Goal: Information Seeking & Learning: Learn about a topic

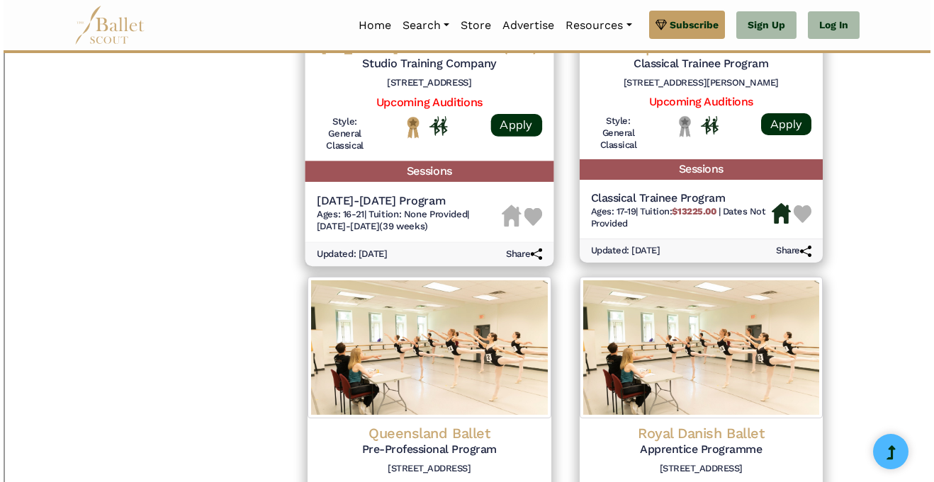
scroll to position [1614, 0]
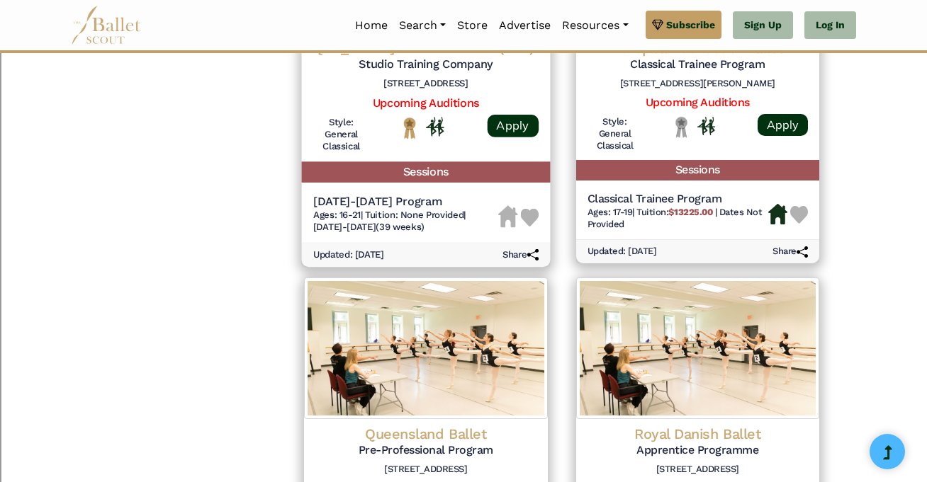
click at [511, 57] on h4 "[US_STATE] Ballet Theater (TBT)" at bounding box center [425, 47] width 225 height 19
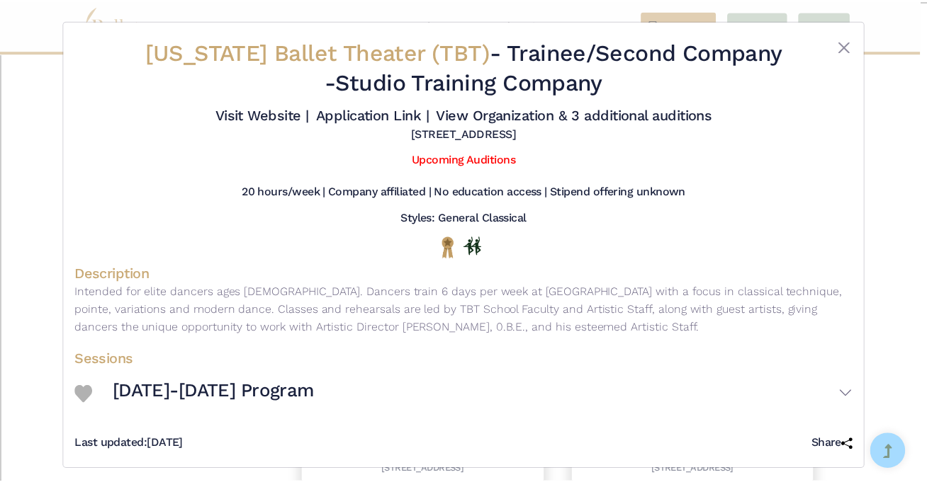
scroll to position [36, 0]
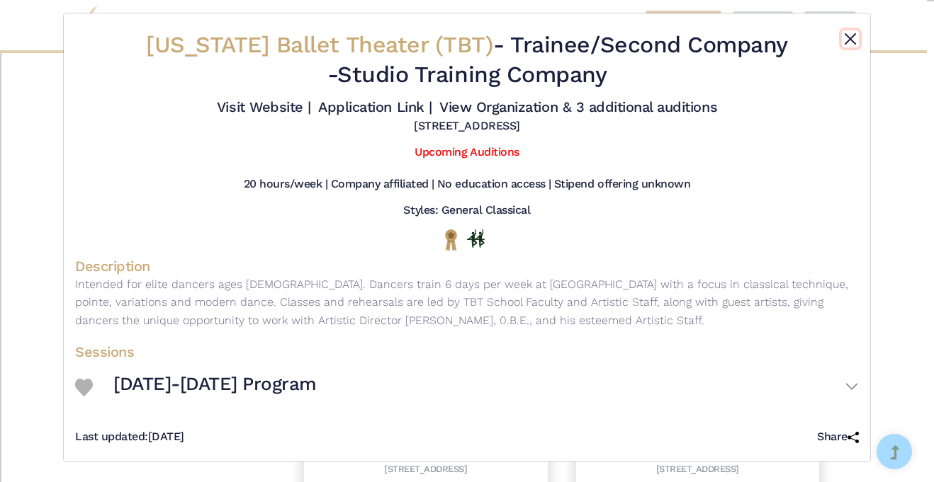
click at [847, 30] on button "Close" at bounding box center [850, 38] width 17 height 17
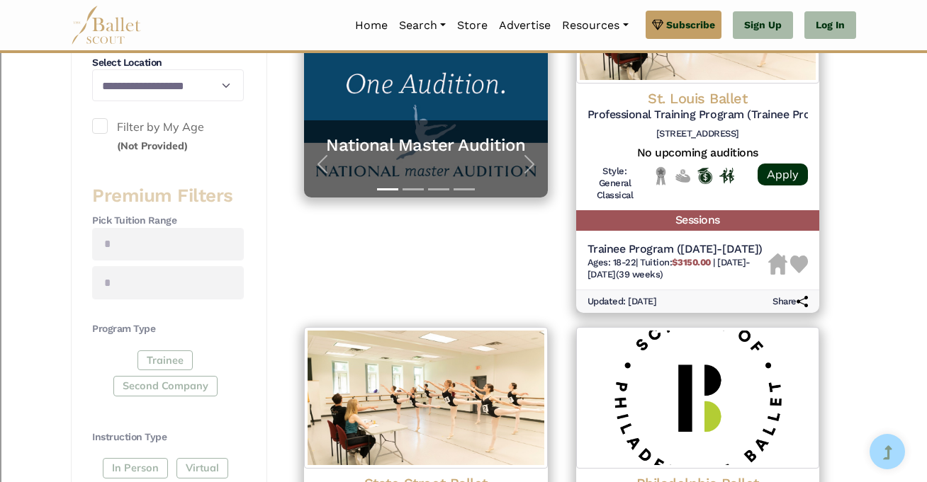
scroll to position [381, 0]
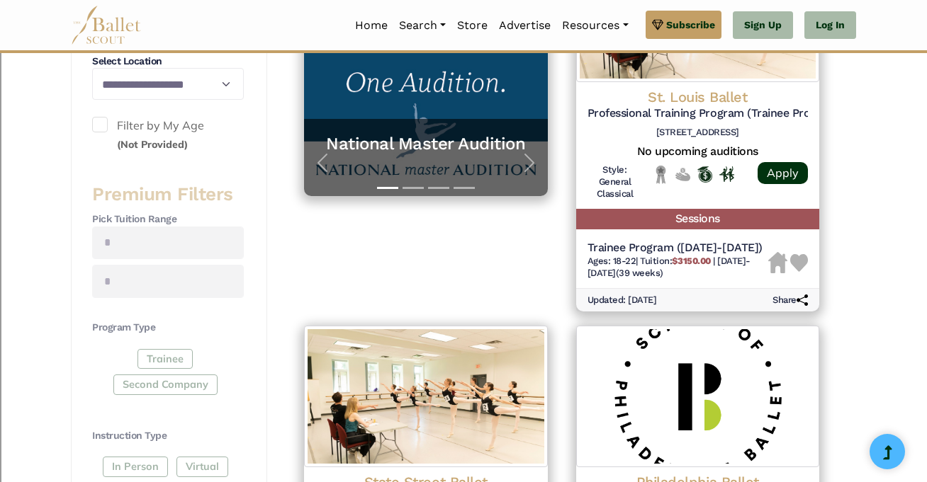
click at [153, 363] on div "Trainee Second Company" at bounding box center [168, 375] width 152 height 52
click at [169, 401] on div "Trainee Second Company" at bounding box center [168, 375] width 152 height 52
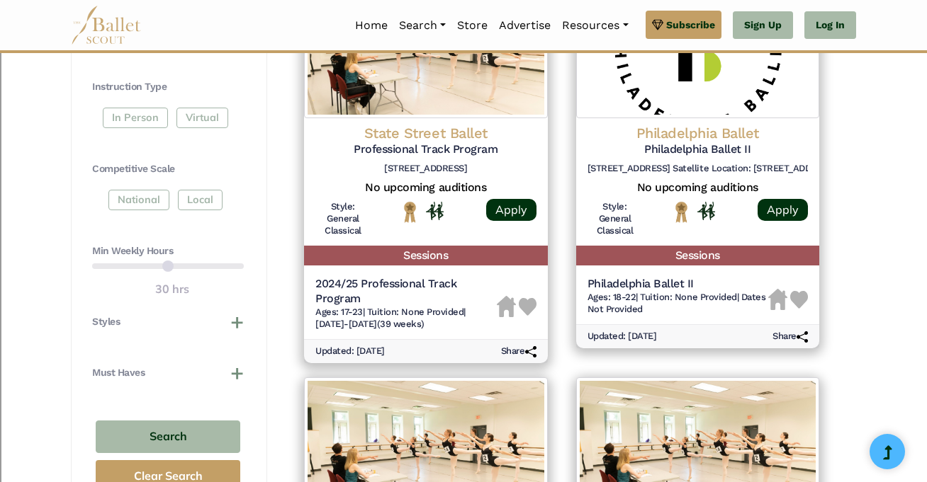
scroll to position [733, 0]
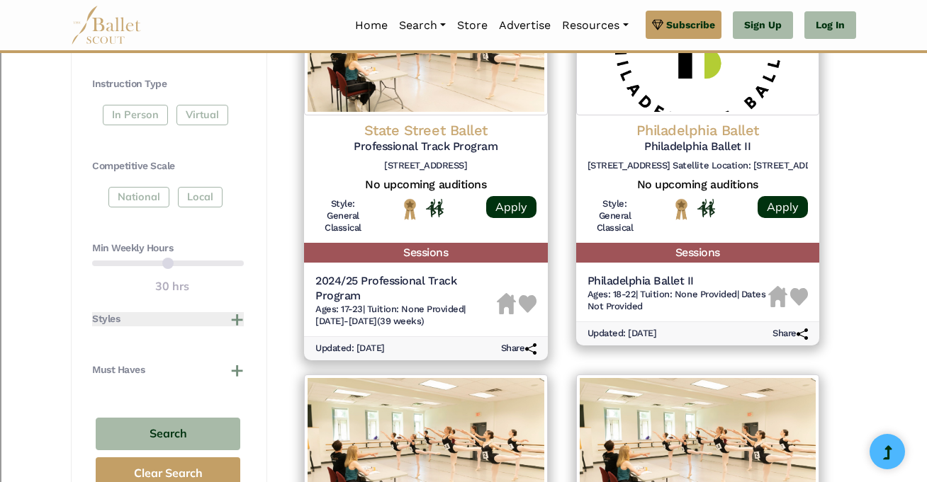
click at [236, 327] on button "Styles" at bounding box center [168, 319] width 152 height 14
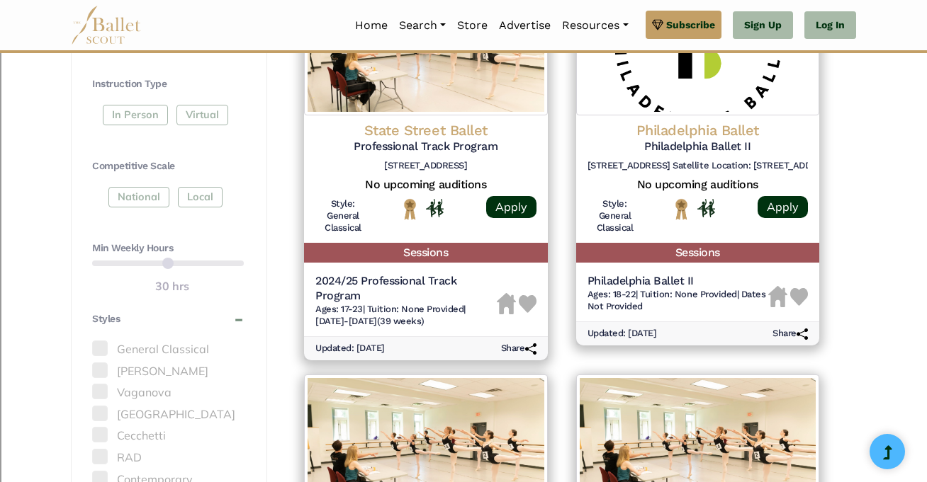
click at [137, 359] on label "General Classical" at bounding box center [168, 350] width 152 height 18
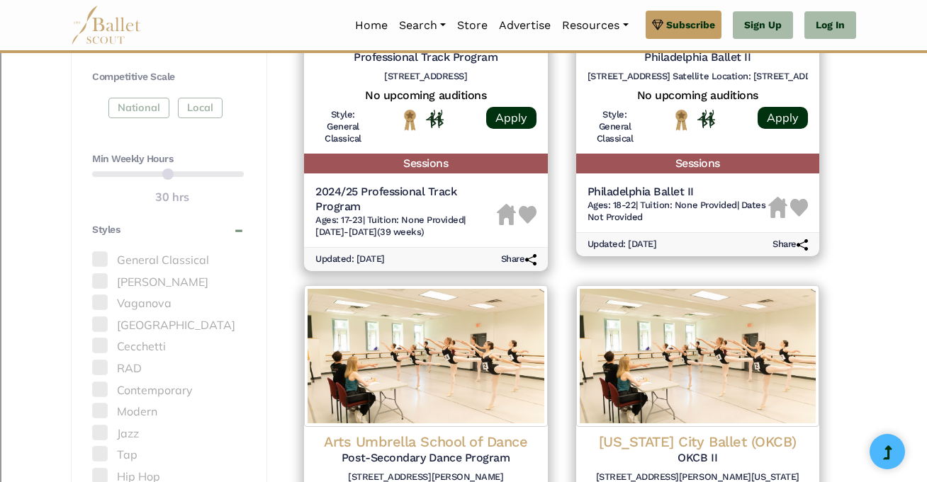
scroll to position [837, 0]
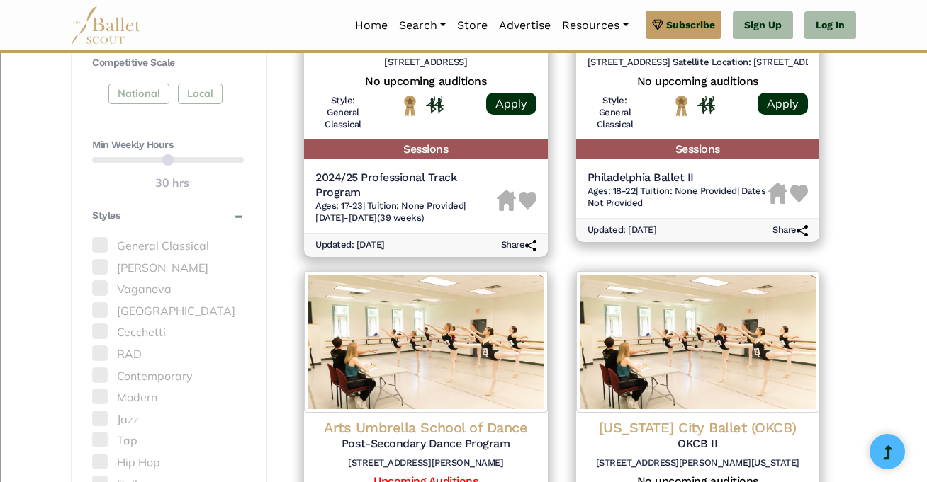
click at [98, 253] on span at bounding box center [100, 245] width 16 height 16
click at [101, 253] on span at bounding box center [100, 245] width 16 height 16
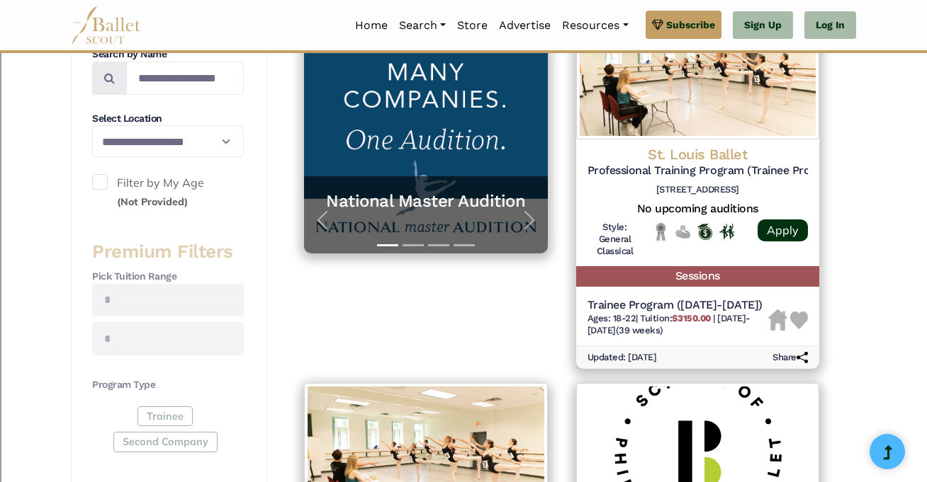
scroll to position [266, 0]
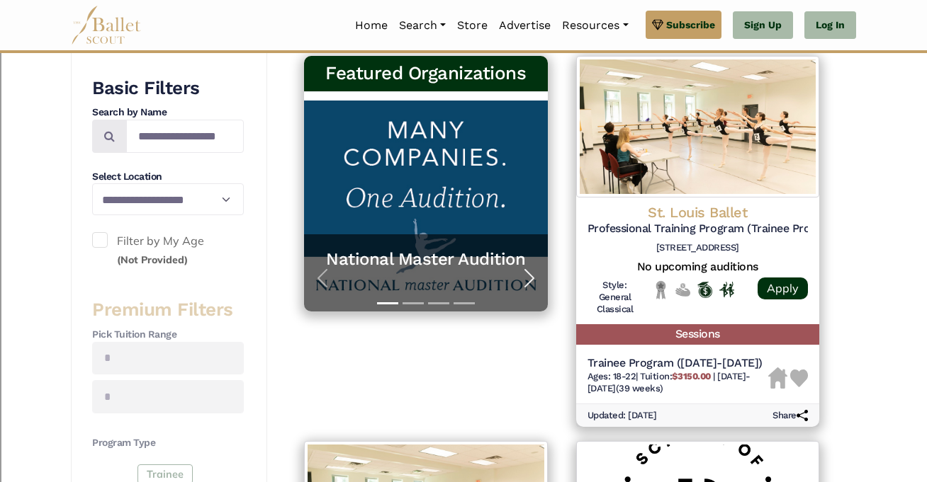
click at [523, 290] on span "button" at bounding box center [529, 278] width 23 height 23
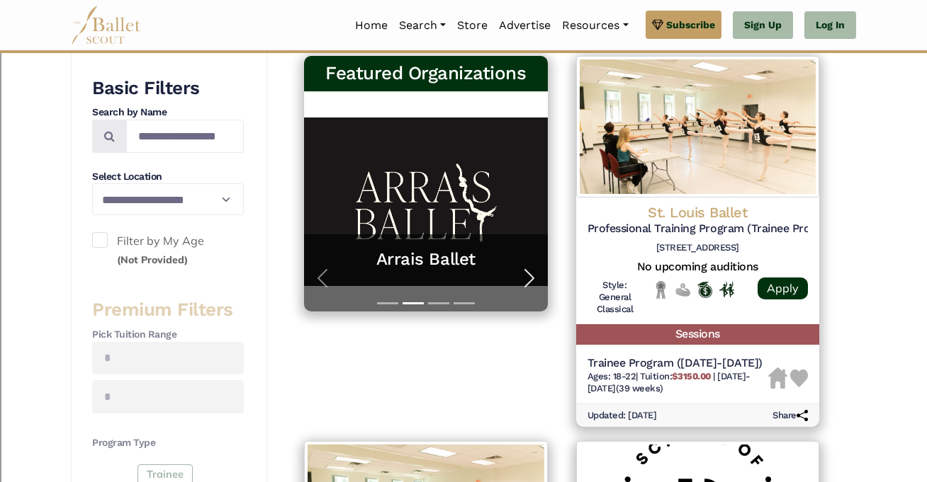
click at [526, 290] on span "button" at bounding box center [529, 278] width 23 height 23
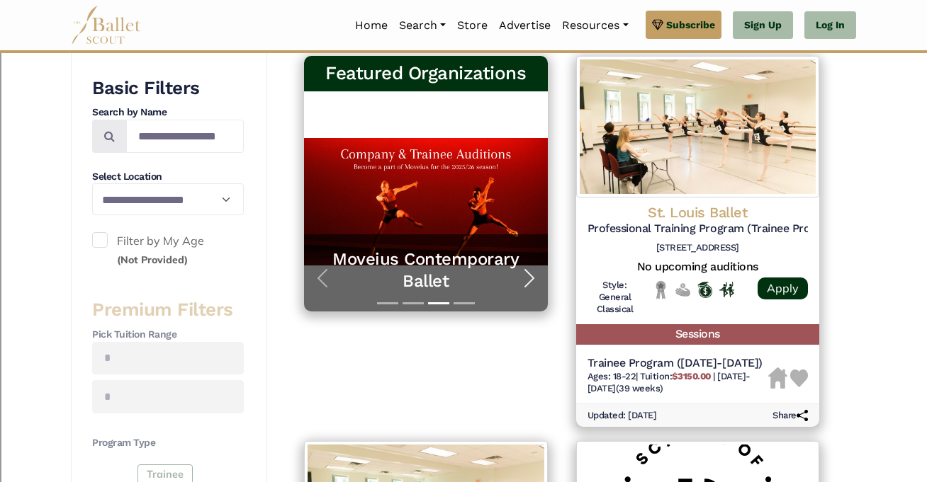
click at [526, 290] on span "button" at bounding box center [529, 278] width 23 height 23
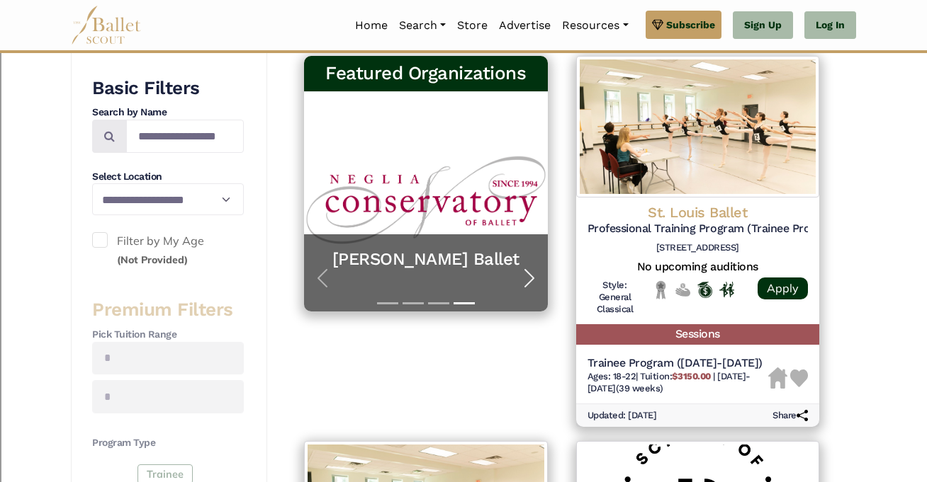
click at [526, 290] on span "button" at bounding box center [529, 278] width 23 height 23
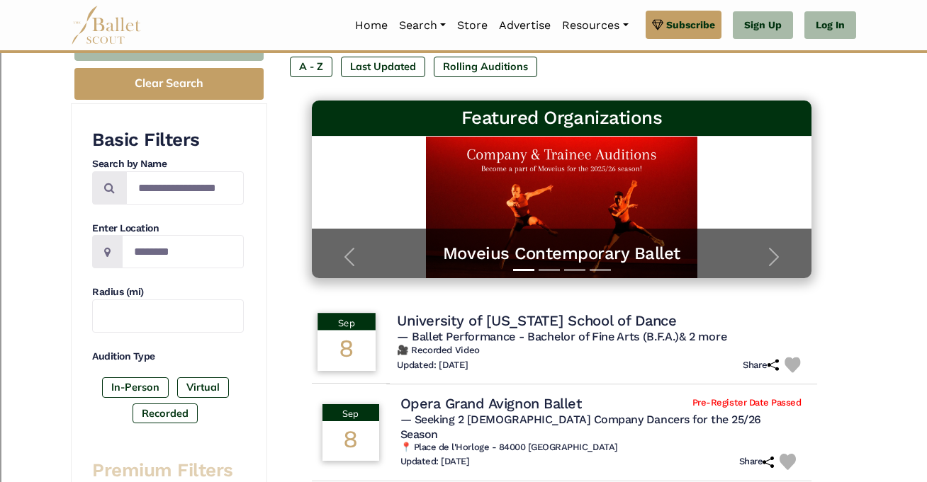
click at [557, 328] on h4 "University of [US_STATE] School of Dance" at bounding box center [537, 320] width 280 height 19
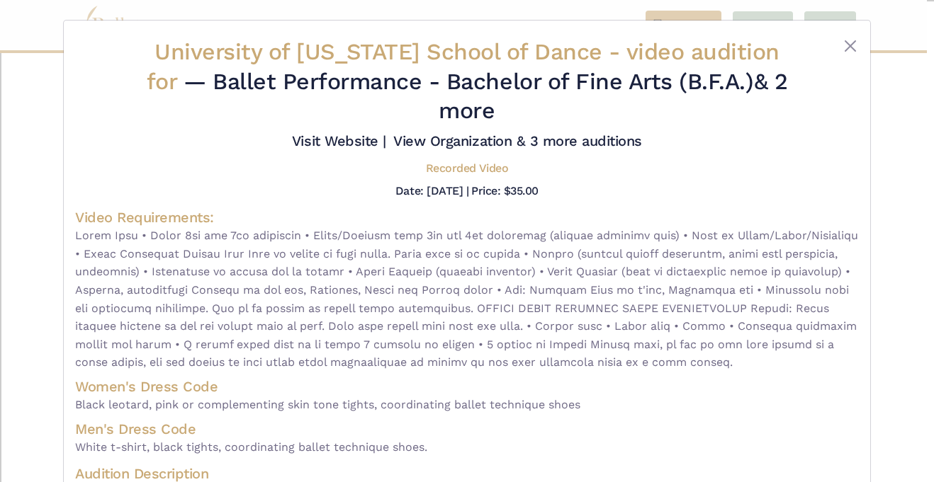
click at [479, 222] on div "University of [US_STATE] School of Dance - video audition for — Ballet Performa…" at bounding box center [466, 353] width 783 height 630
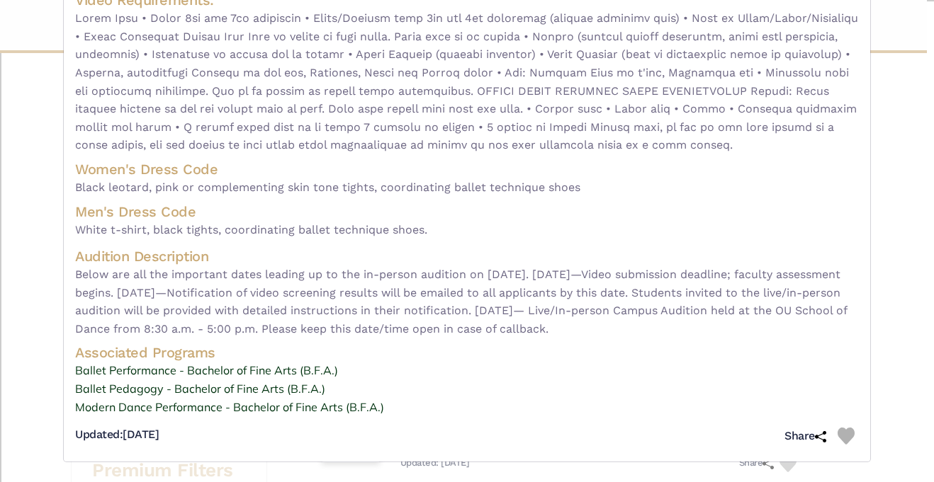
scroll to position [234, 0]
